Goal: Information Seeking & Learning: Learn about a topic

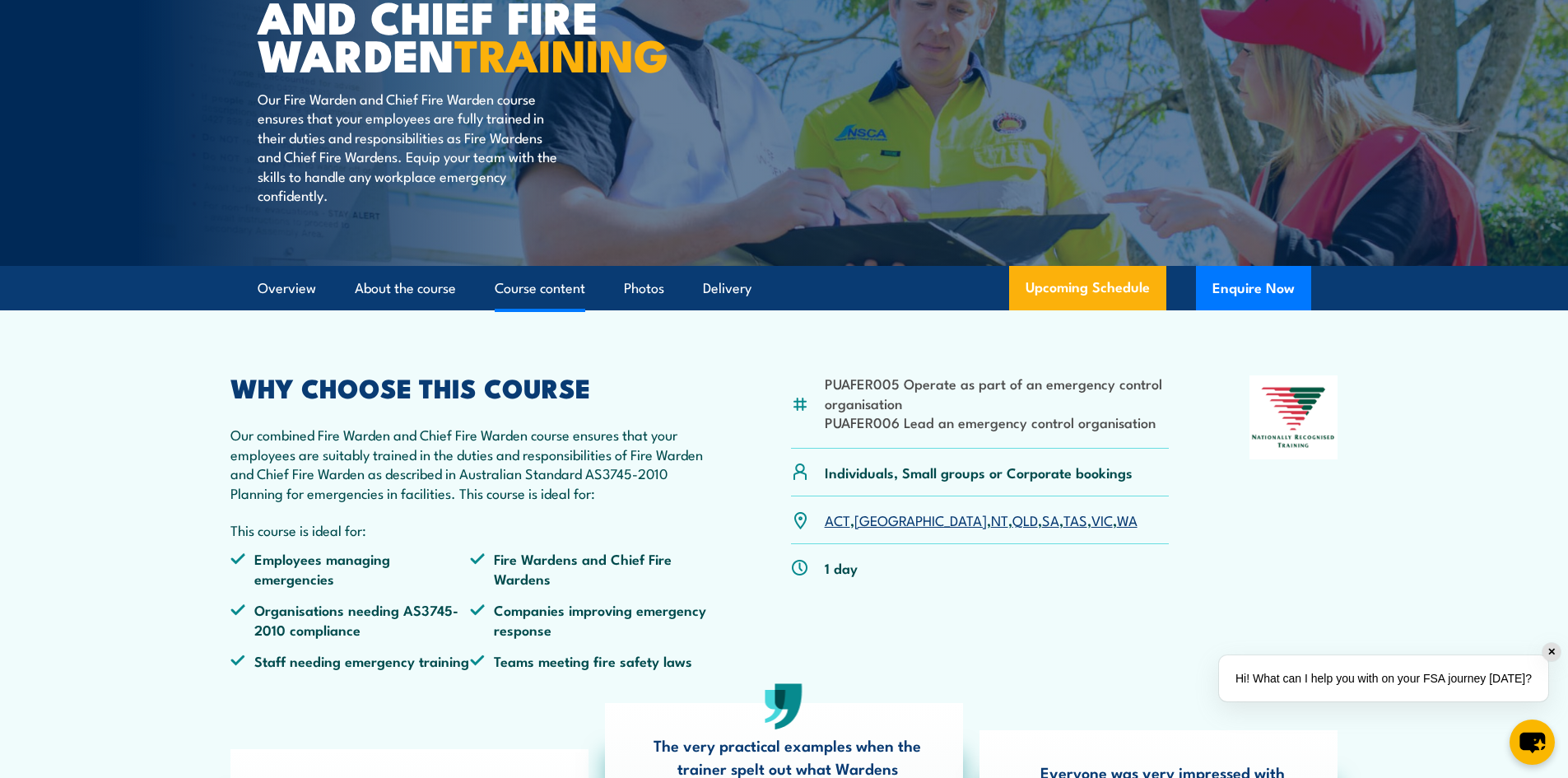
scroll to position [247, 0]
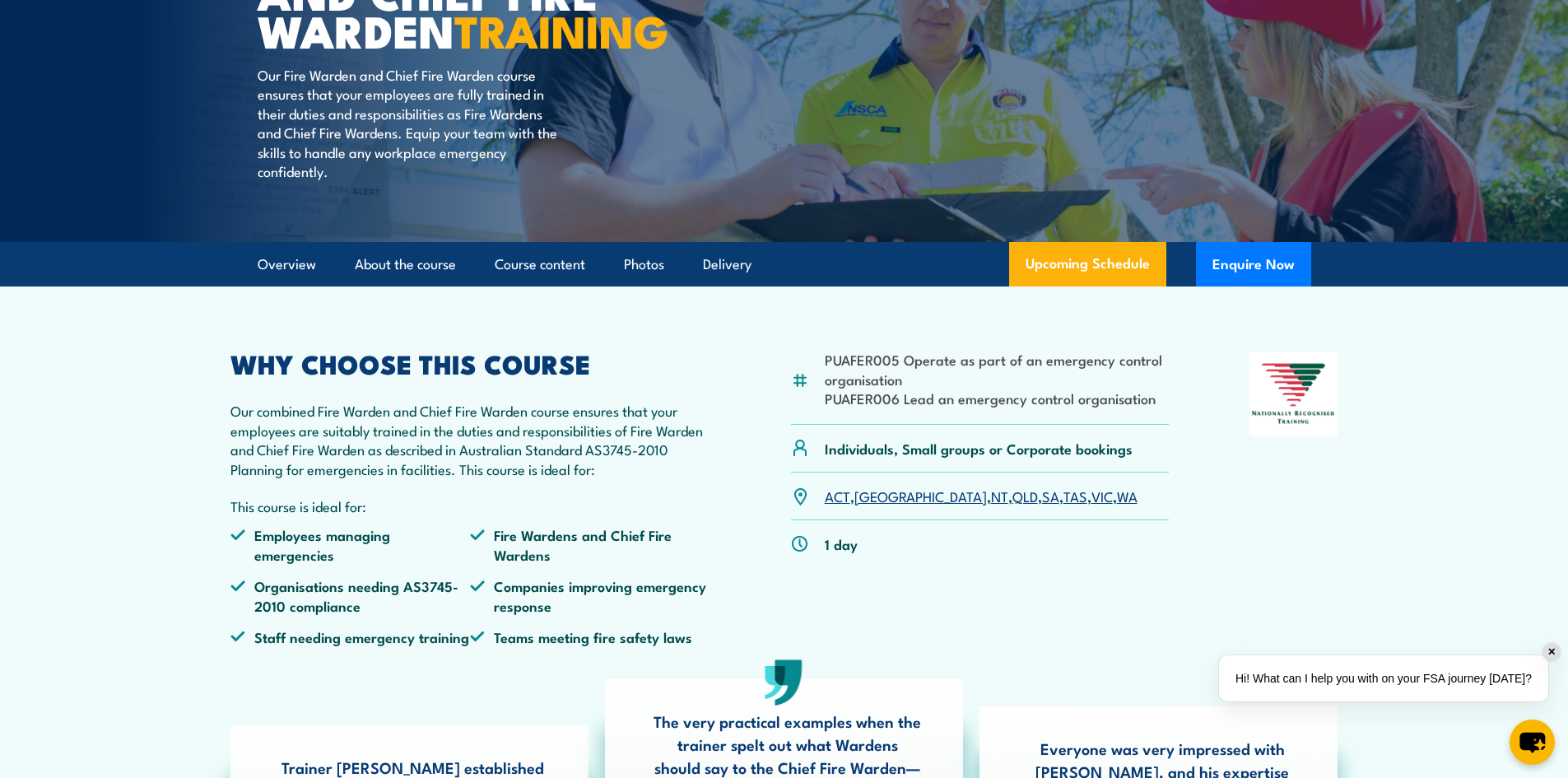
click at [1013, 506] on link "QLD" at bounding box center [1026, 496] width 25 height 19
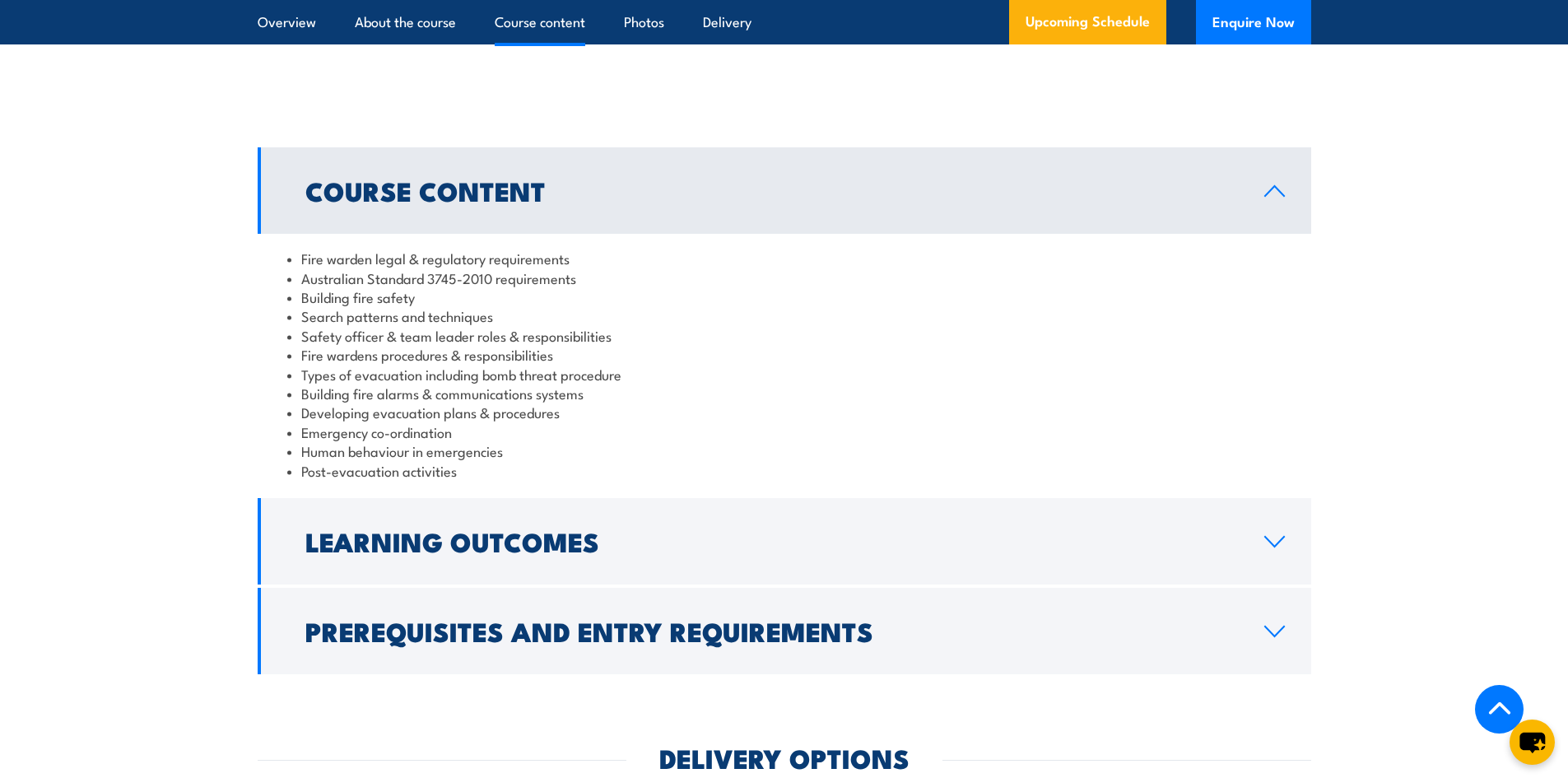
scroll to position [1600, 0]
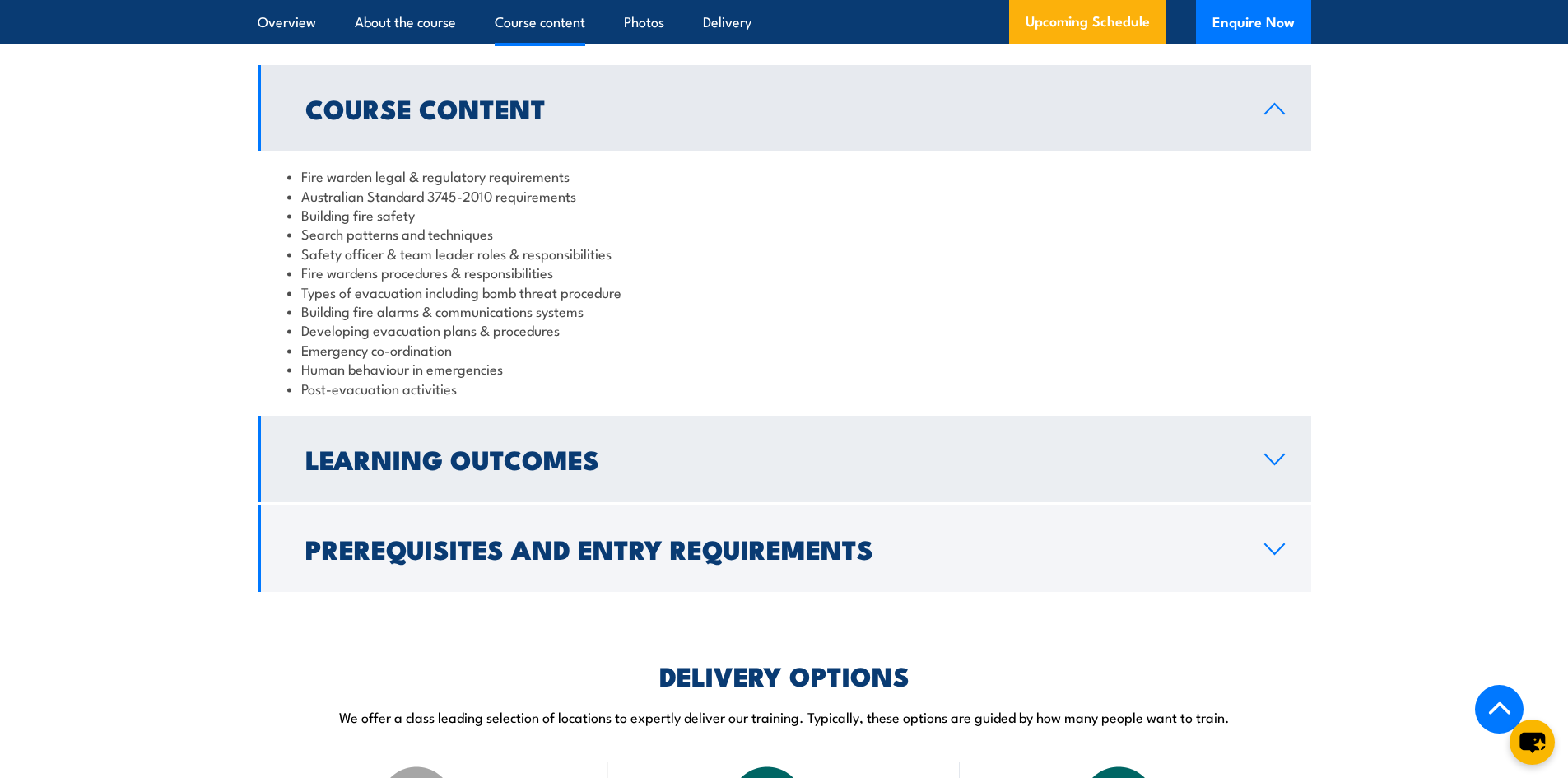
click at [669, 470] on h2 "Learning Outcomes" at bounding box center [771, 459] width 933 height 23
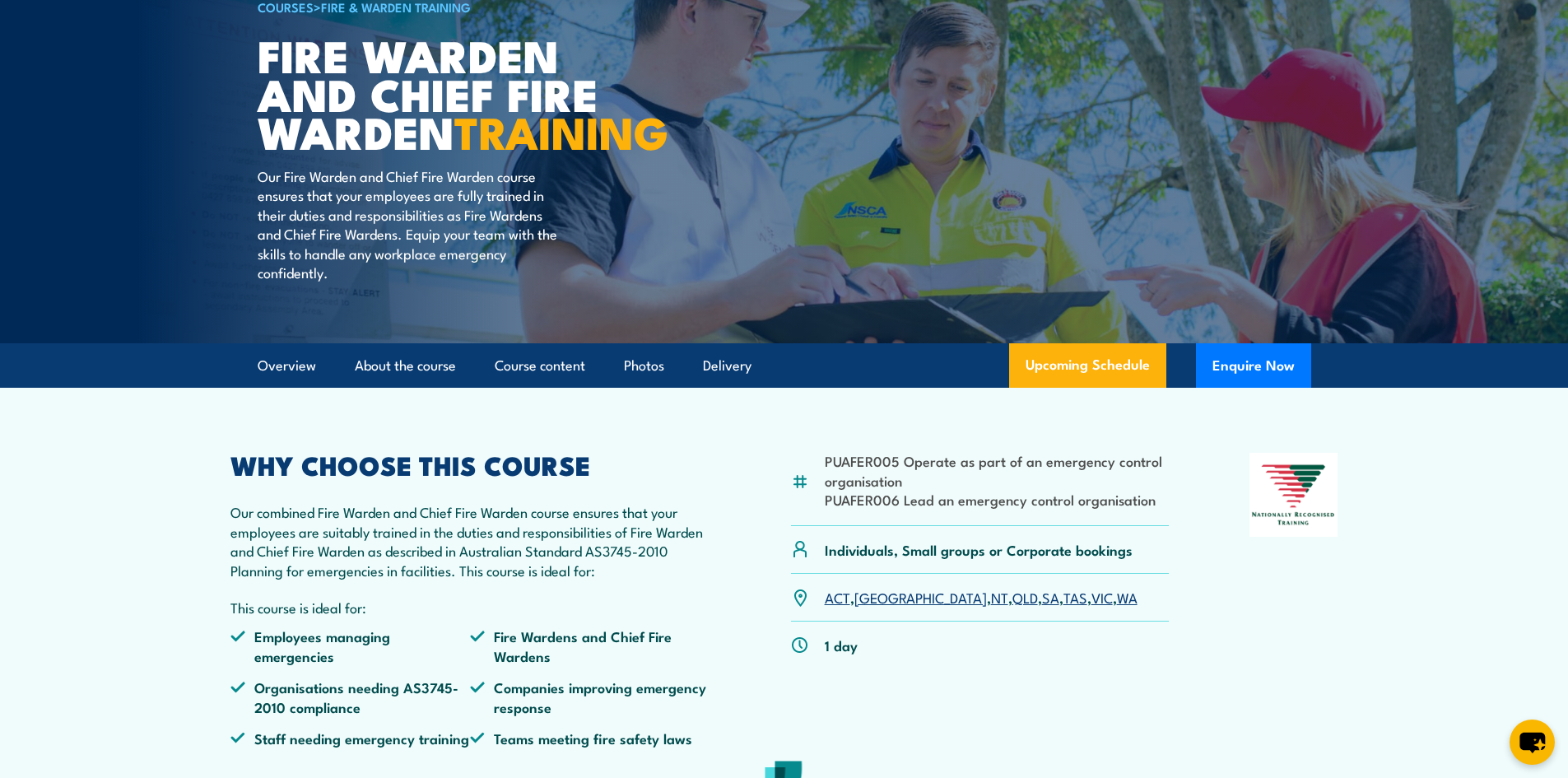
scroll to position [117, 0]
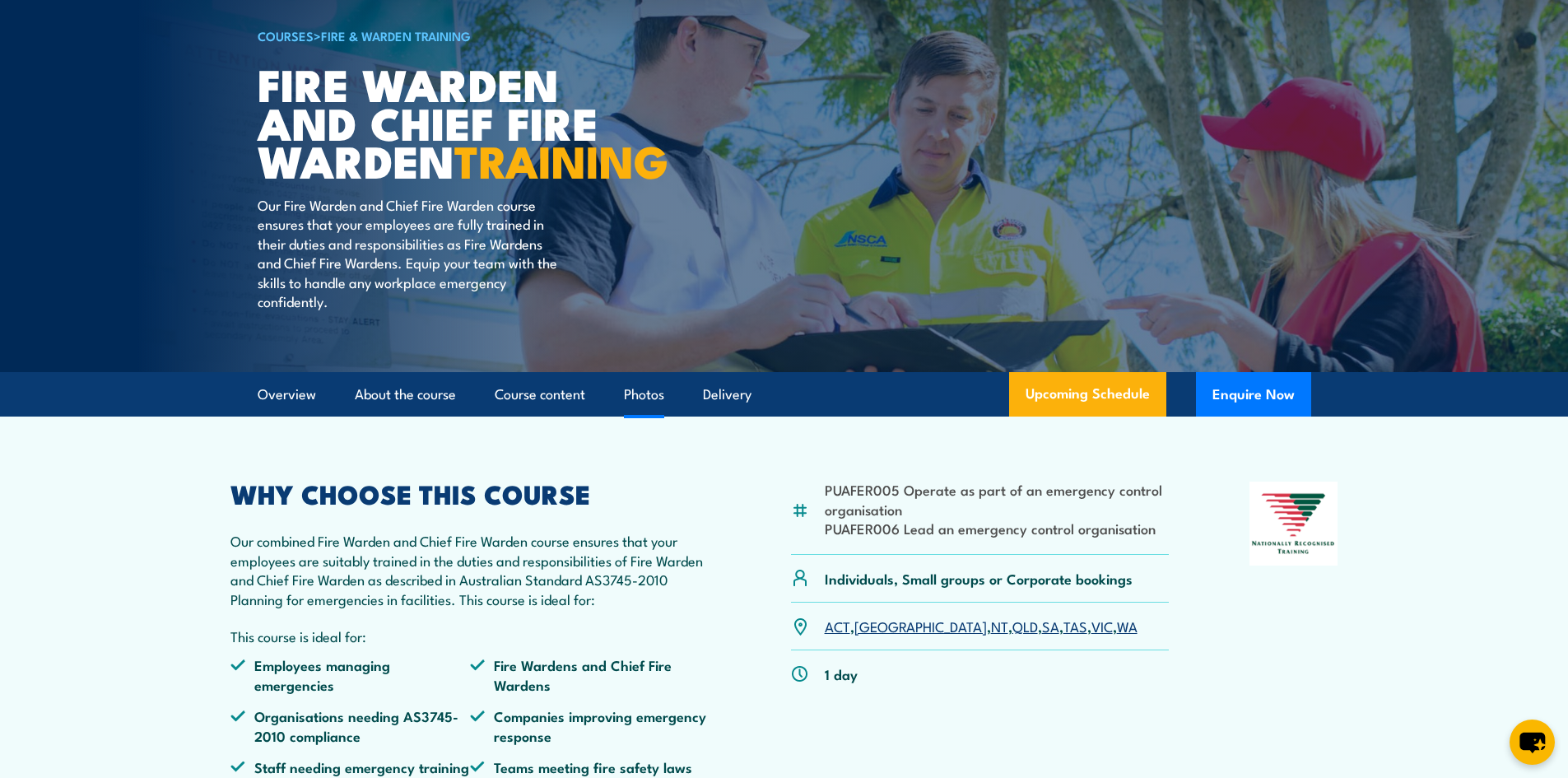
click at [650, 417] on link "Photos" at bounding box center [644, 394] width 41 height 44
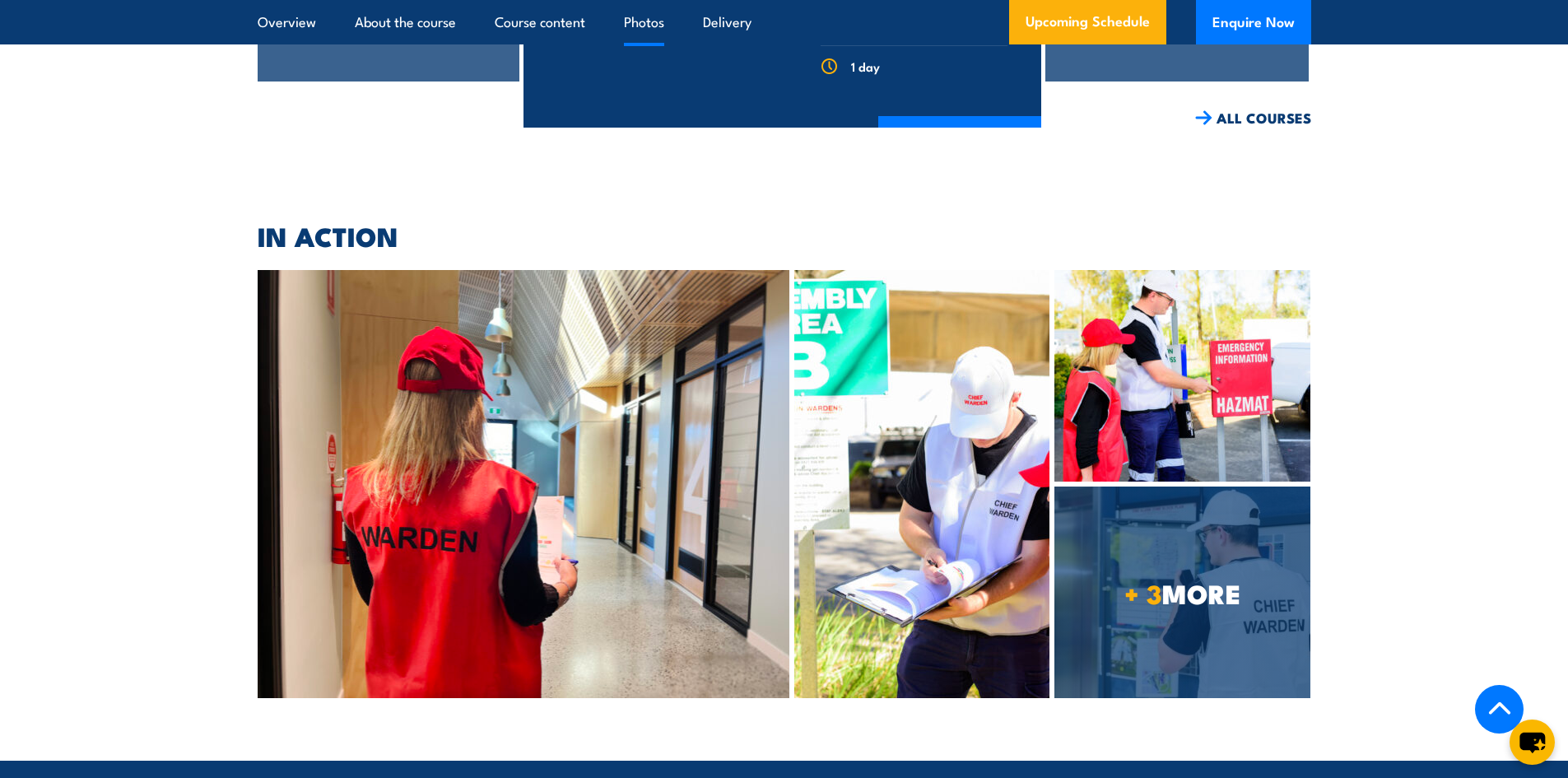
scroll to position [4538, 0]
